Goal: Task Accomplishment & Management: Complete application form

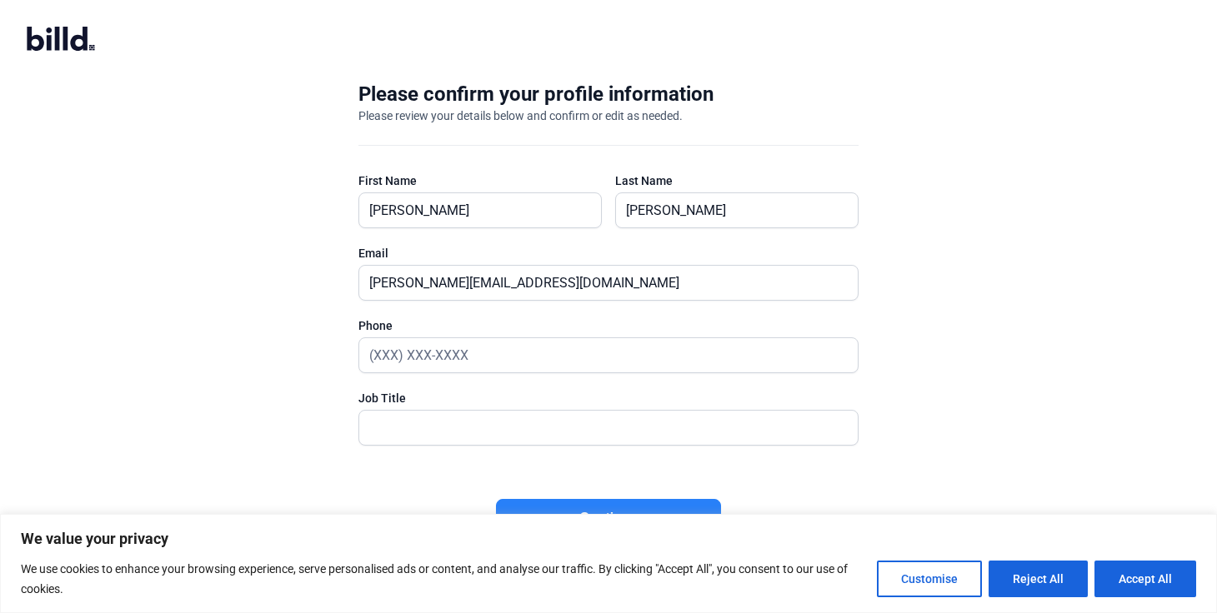
scroll to position [1, 0]
click at [1138, 573] on button "Accept All" at bounding box center [1145, 579] width 102 height 37
checkbox input "true"
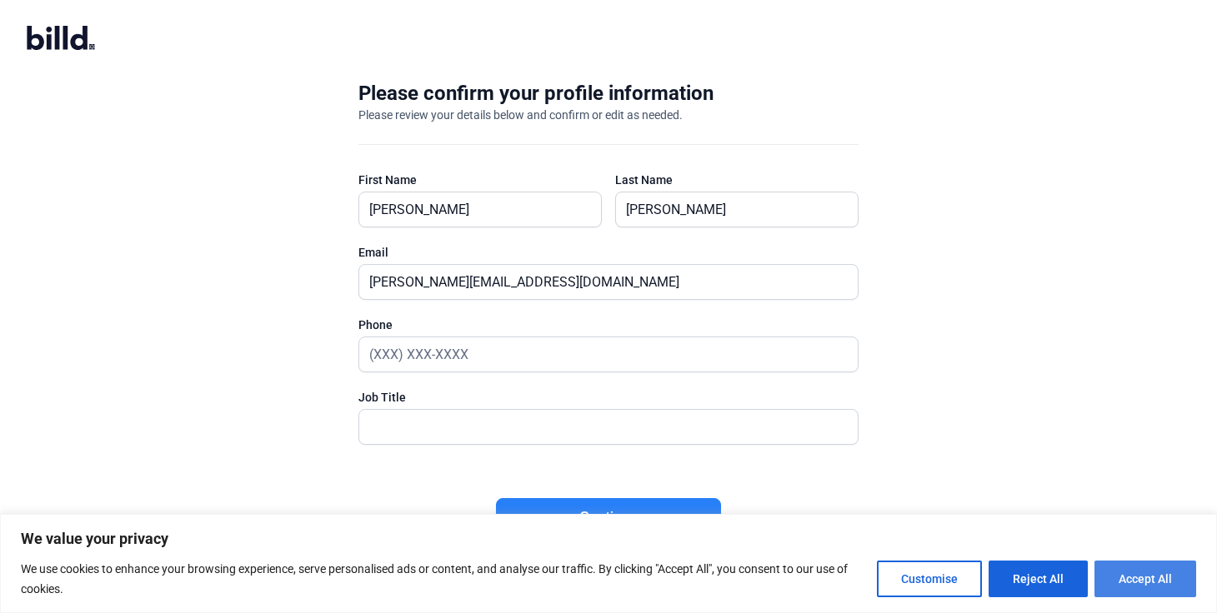
checkbox input "true"
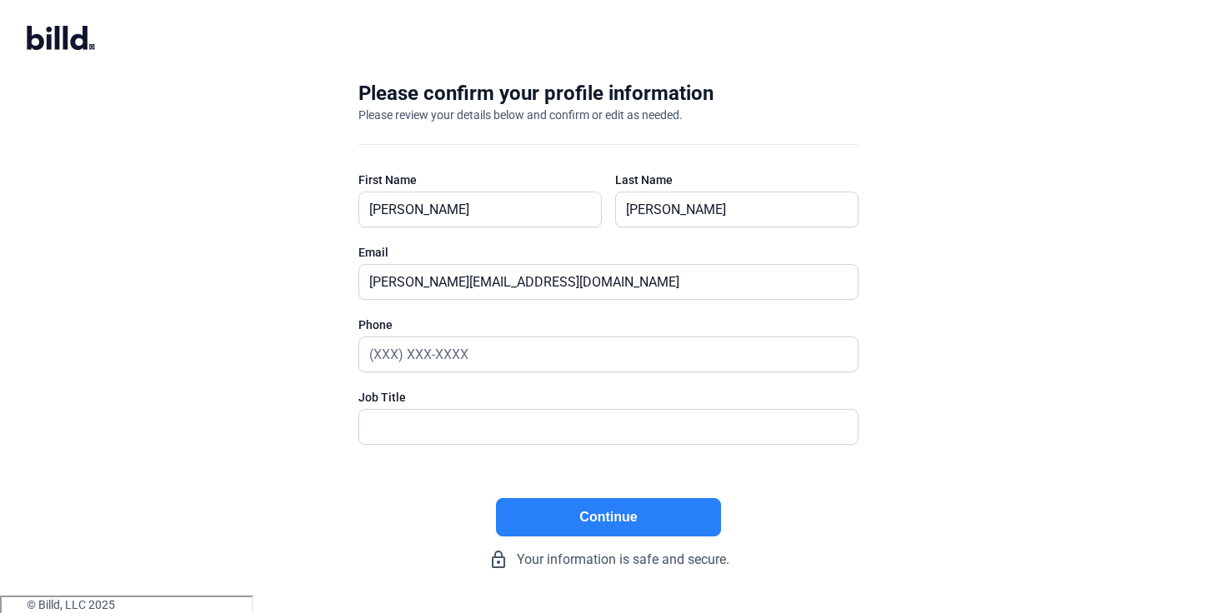
scroll to position [0, 0]
click at [606, 511] on button "Continue" at bounding box center [608, 517] width 225 height 38
click at [439, 360] on input "text" at bounding box center [608, 355] width 498 height 34
type input "[PHONE_NUMBER]"
click at [405, 427] on input "text" at bounding box center [608, 427] width 498 height 34
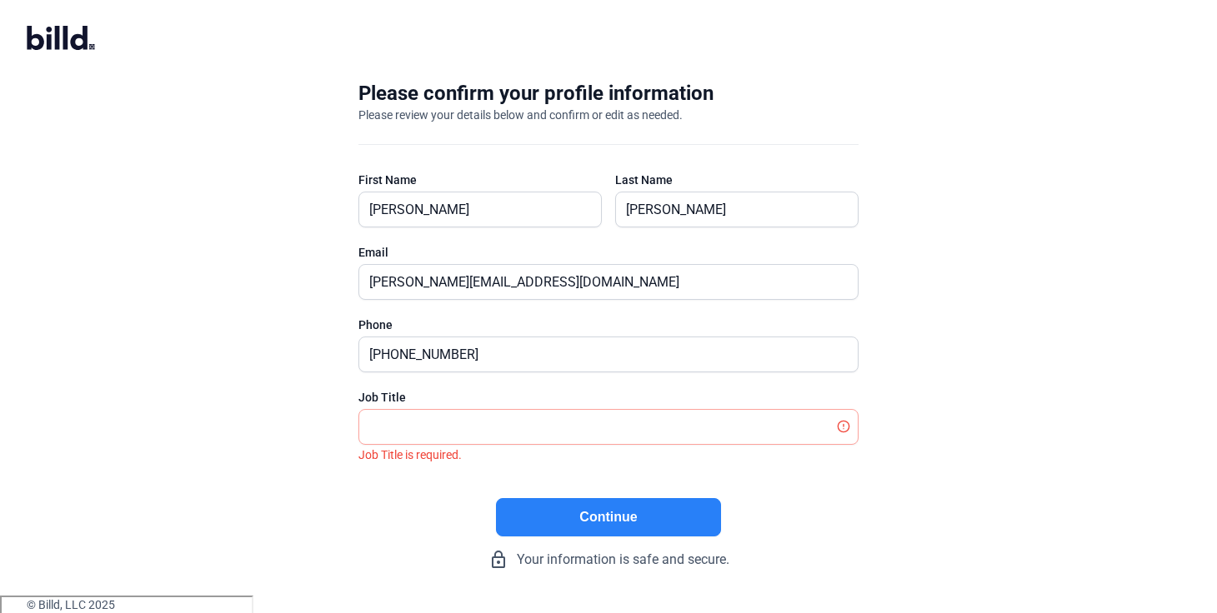
click at [546, 523] on button "Continue" at bounding box center [608, 517] width 225 height 38
click at [444, 438] on input "text" at bounding box center [608, 427] width 498 height 34
type input "tm"
click at [544, 517] on button "Continue" at bounding box center [608, 517] width 225 height 38
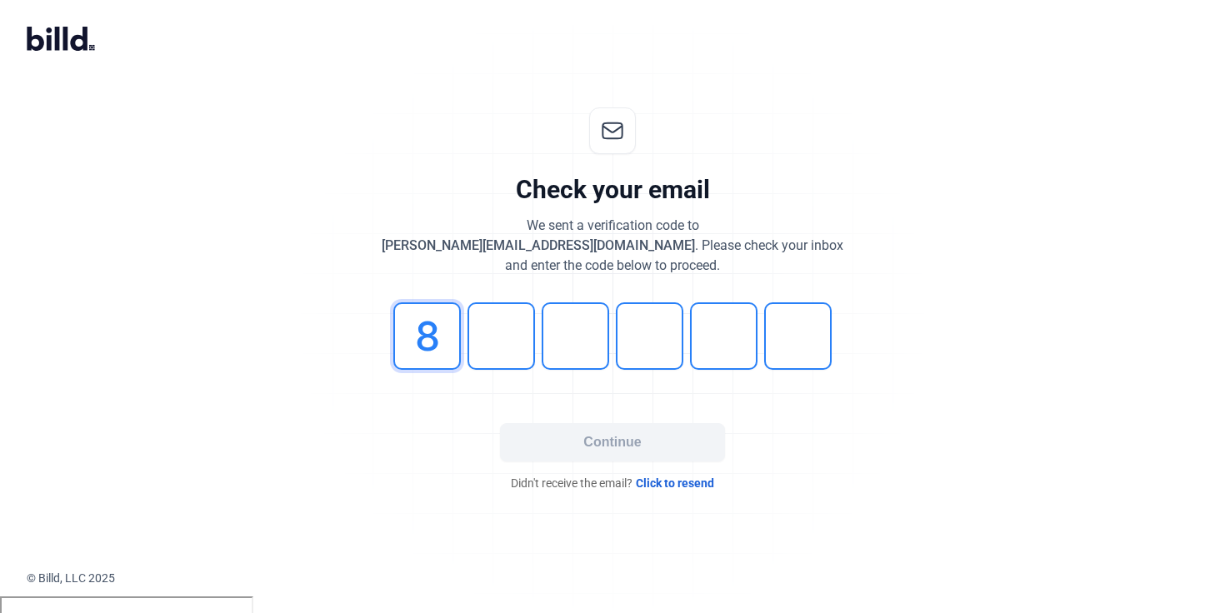
type input "8"
type input "2"
type input "7"
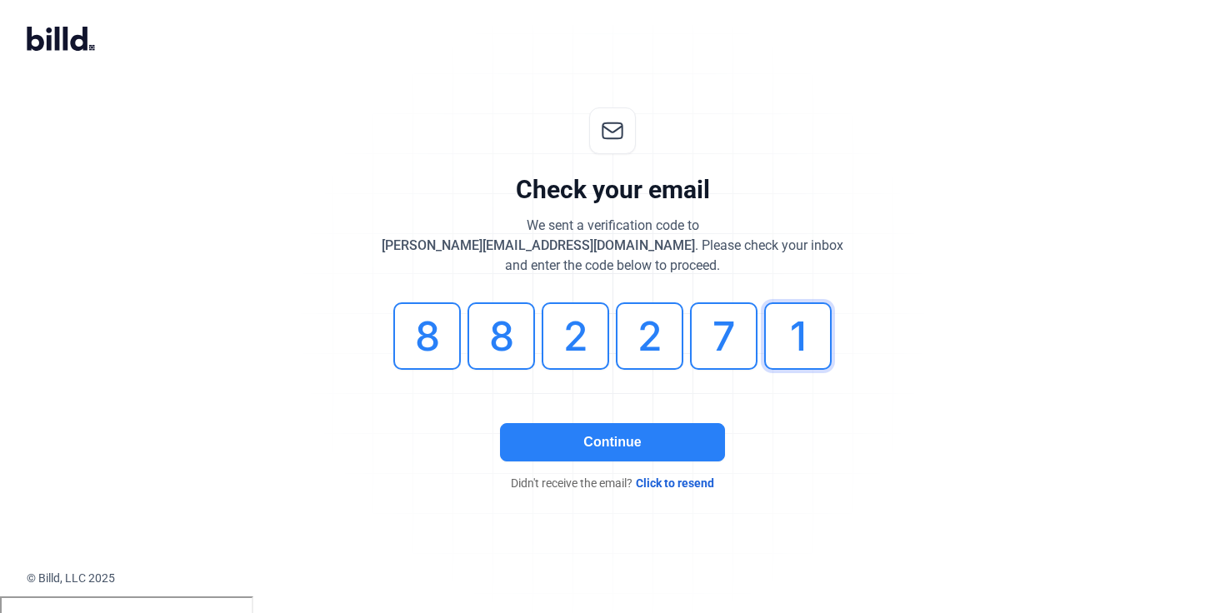
type input "1"
click at [650, 443] on button "Continue" at bounding box center [612, 442] width 225 height 38
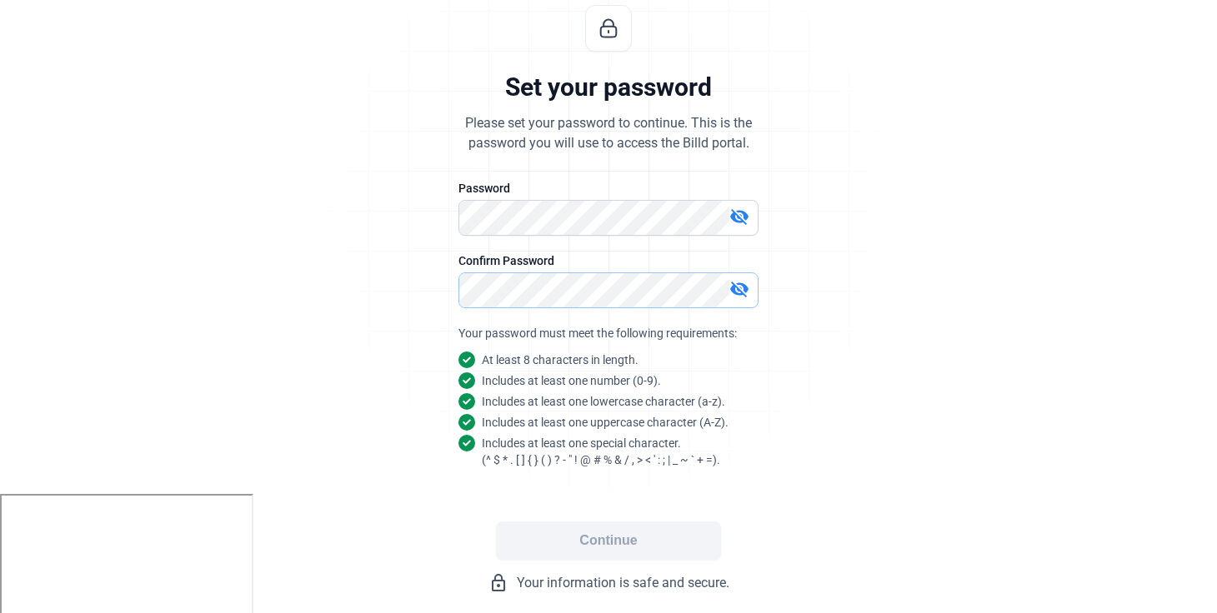
scroll to position [128, 0]
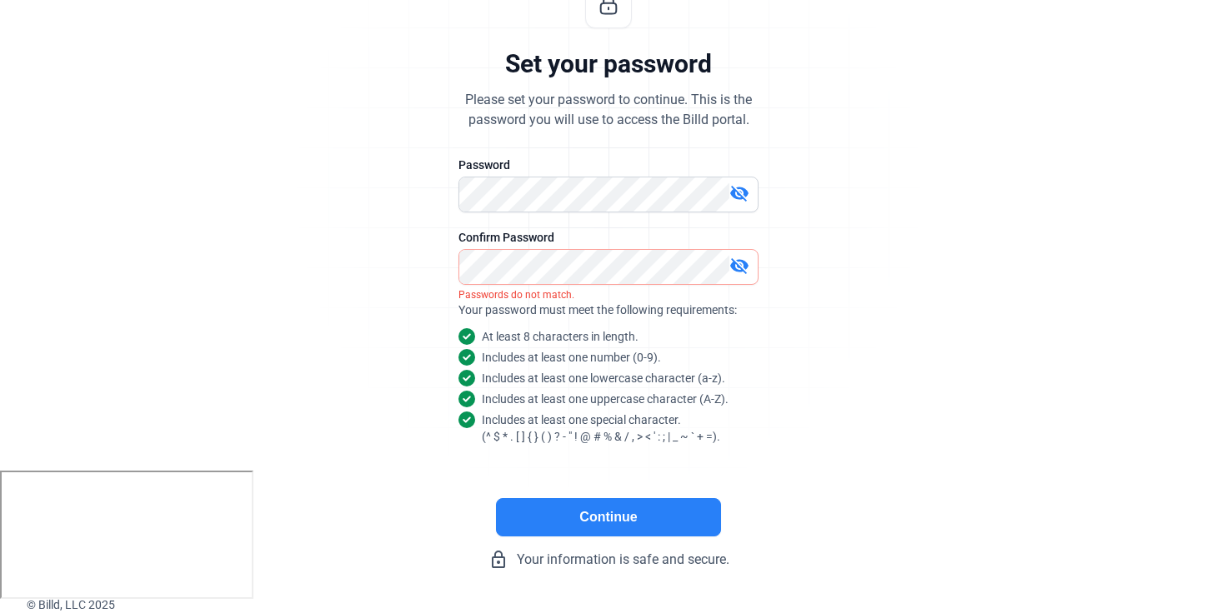
click at [621, 519] on button "Continue" at bounding box center [608, 517] width 225 height 38
click at [597, 510] on button "Continue" at bounding box center [608, 517] width 225 height 38
click at [630, 516] on button "Continue" at bounding box center [608, 517] width 225 height 38
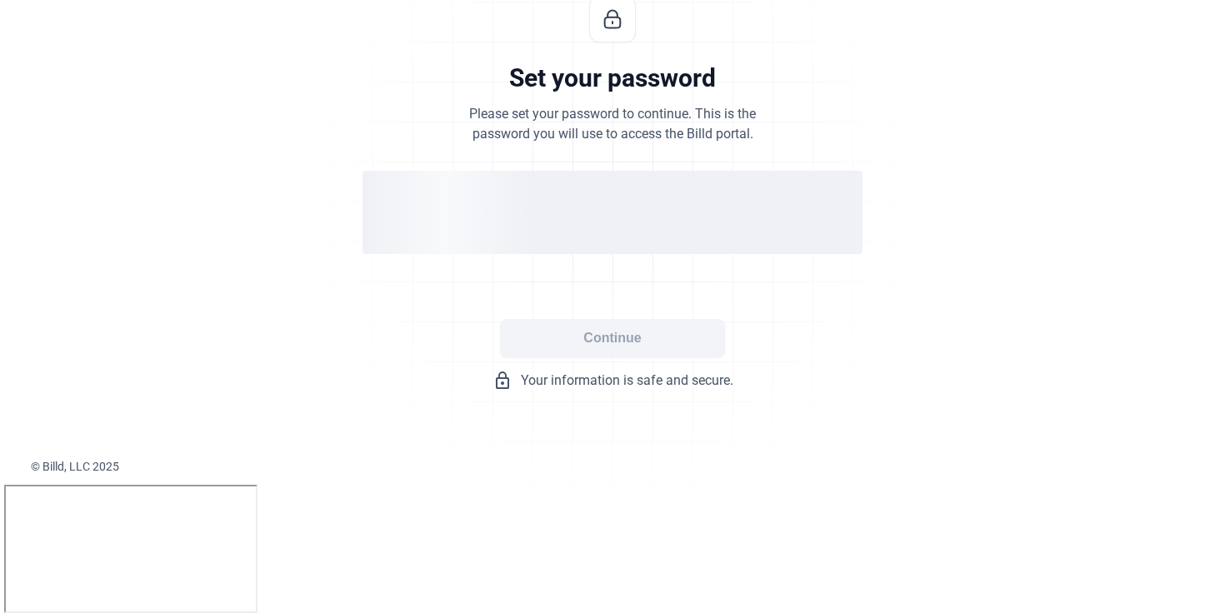
scroll to position [0, 0]
